Goal: Transaction & Acquisition: Subscribe to service/newsletter

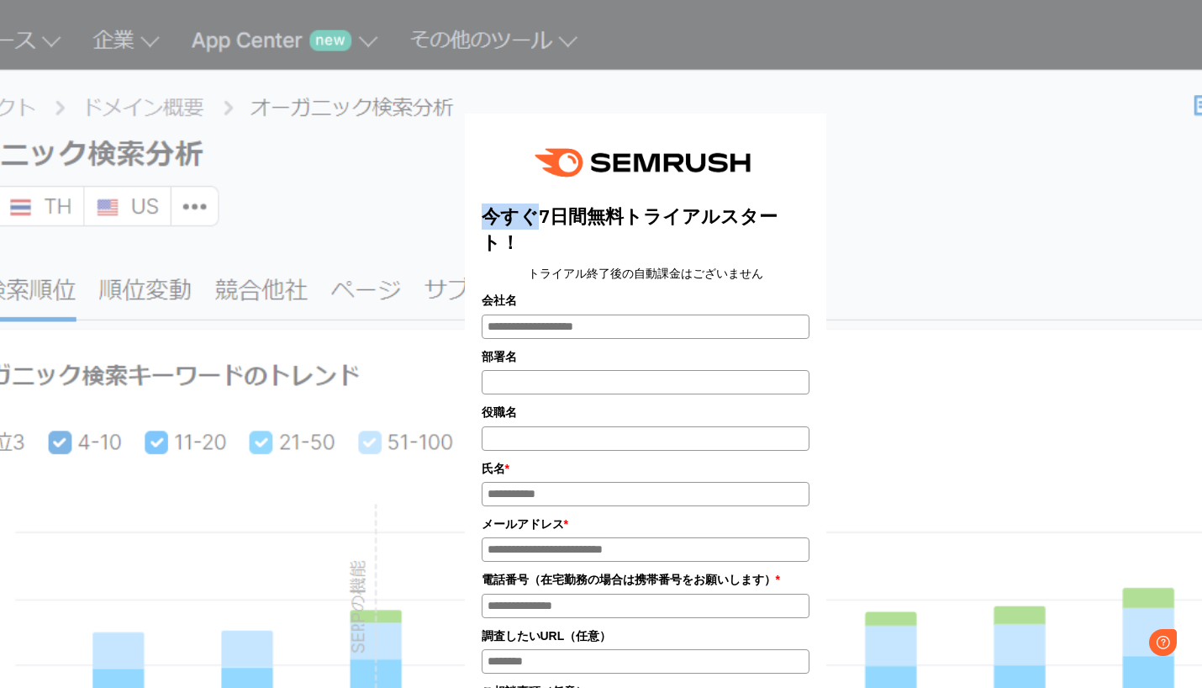
drag, startPoint x: 514, startPoint y: 220, endPoint x: 446, endPoint y: 220, distance: 68.1
click at [446, 219] on div "今すぐ7日間無料トライアルスタート！ トライアル終了後の自動課金はございません 会社名 部署名 *" at bounding box center [645, 550] width 841 height 1058
